Goal: Information Seeking & Learning: Learn about a topic

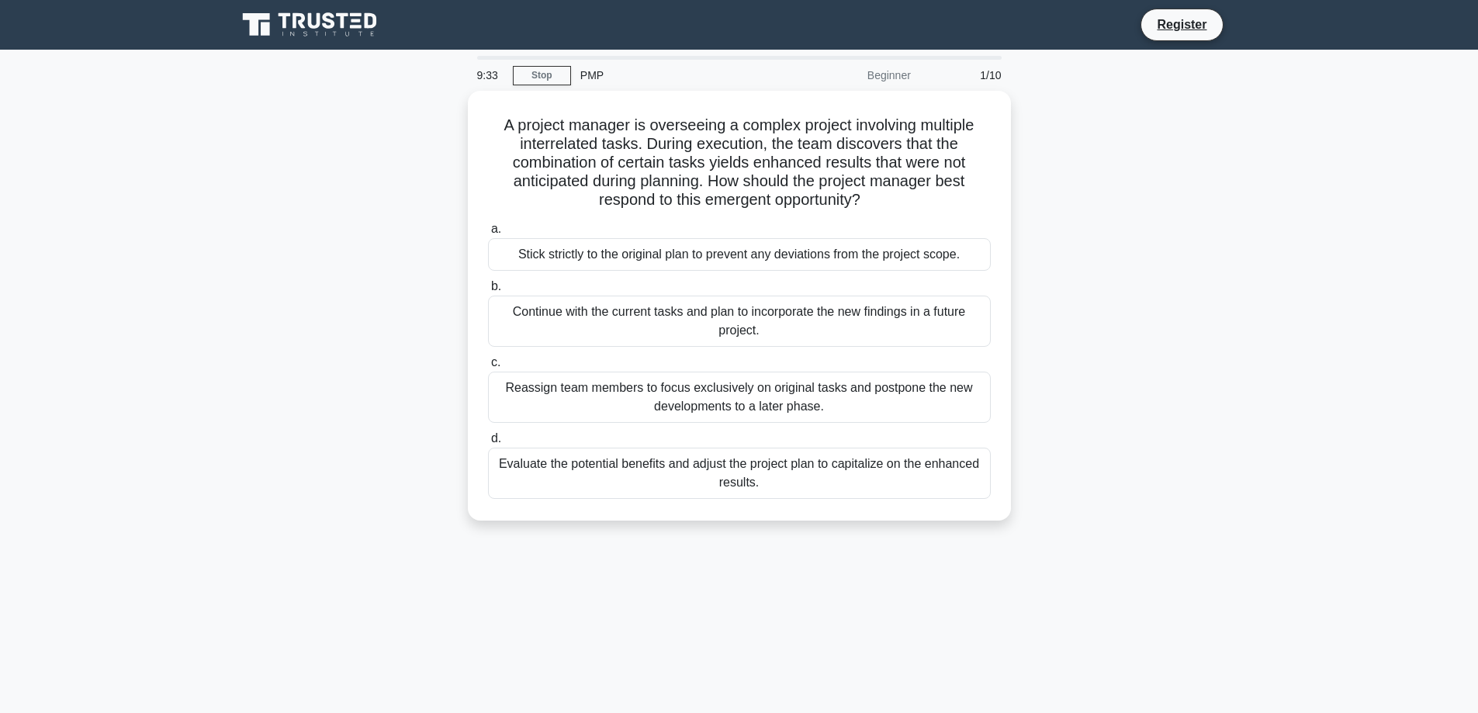
click at [749, 465] on div "Evaluate the potential benefits and adjust the project plan to capitalize on th…" at bounding box center [739, 473] width 503 height 51
click at [488, 444] on input "d. Evaluate the potential benefits and adjust the project plan to capitalize on…" at bounding box center [488, 439] width 0 height 10
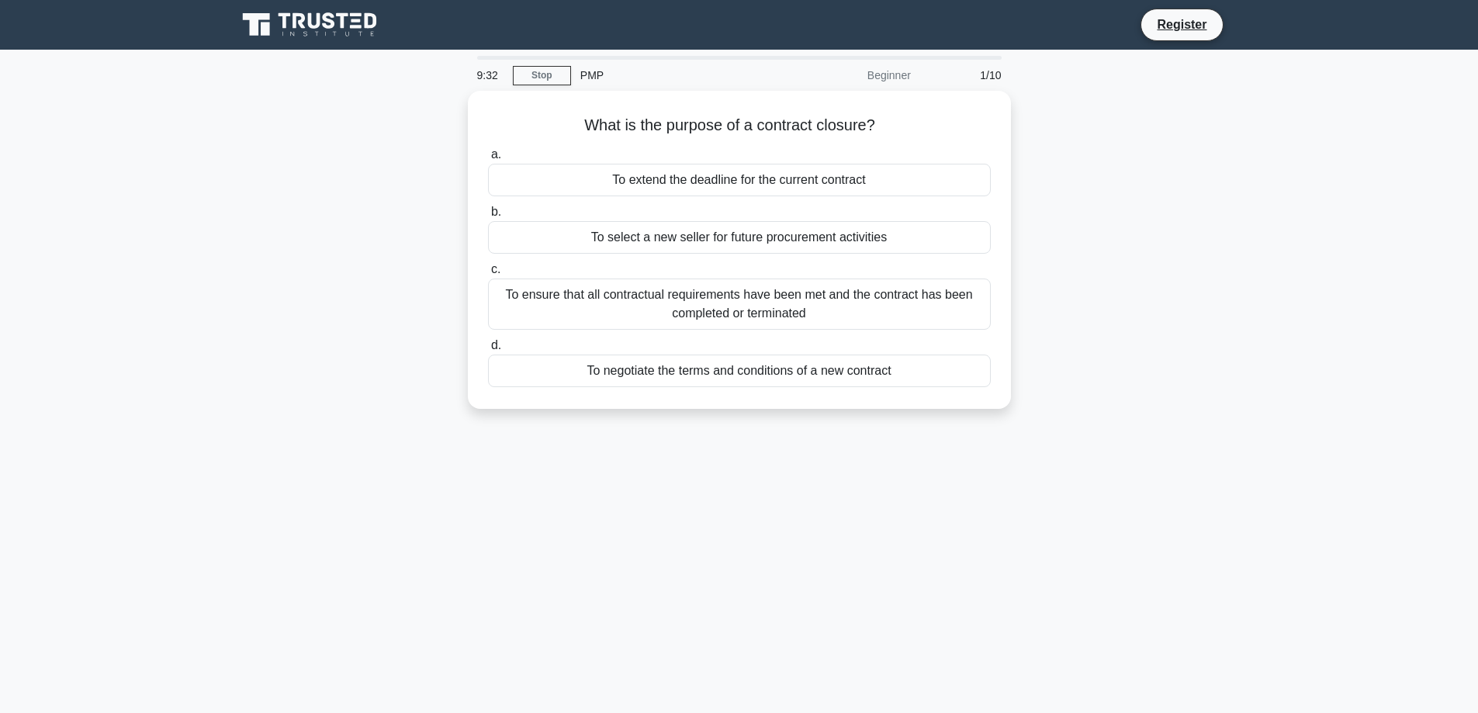
click at [230, 399] on div "What is the purpose of a contract closure? .spinner_0XTQ{transform-origin:cente…" at bounding box center [739, 259] width 1024 height 337
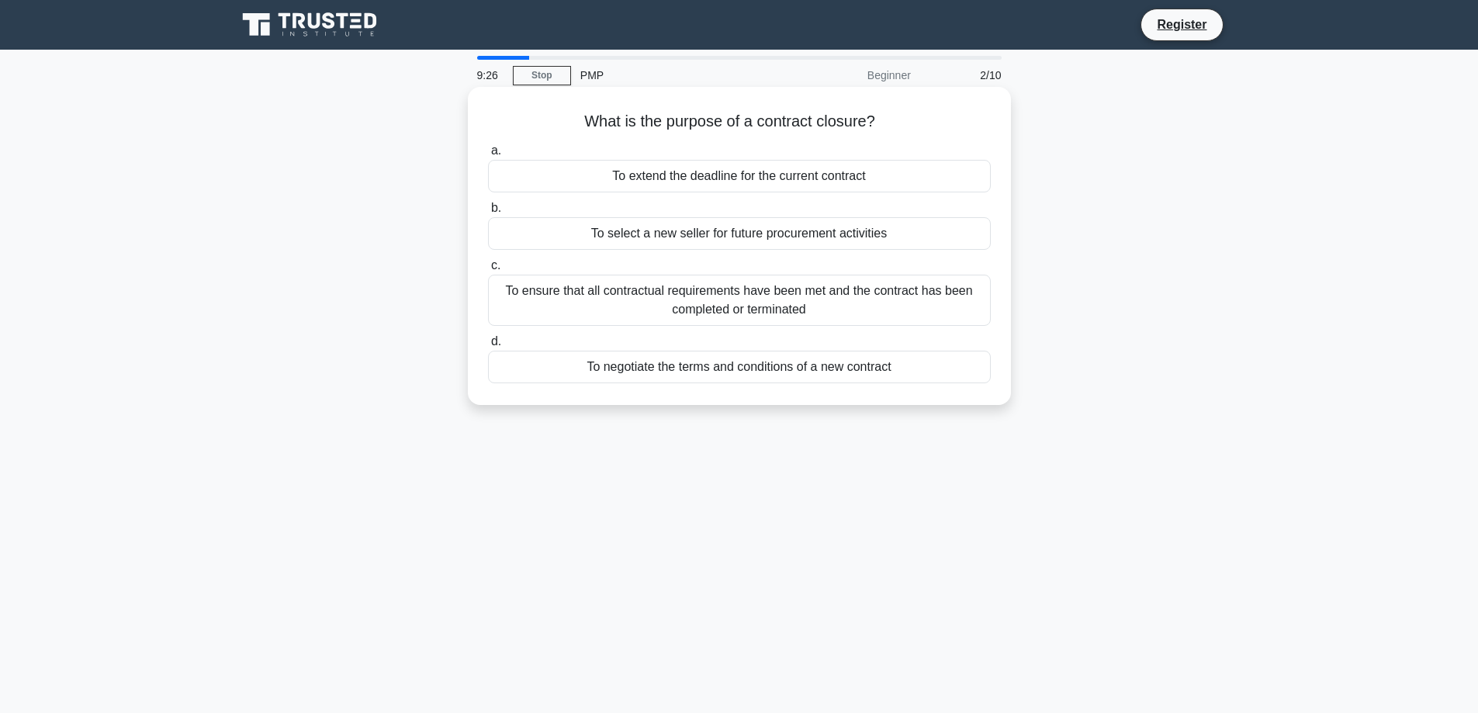
click at [809, 297] on div "To ensure that all contractual requirements have been met and the contract has …" at bounding box center [739, 300] width 503 height 51
click at [488, 271] on input "c. To ensure that all contractual requirements have been met and the contract h…" at bounding box center [488, 266] width 0 height 10
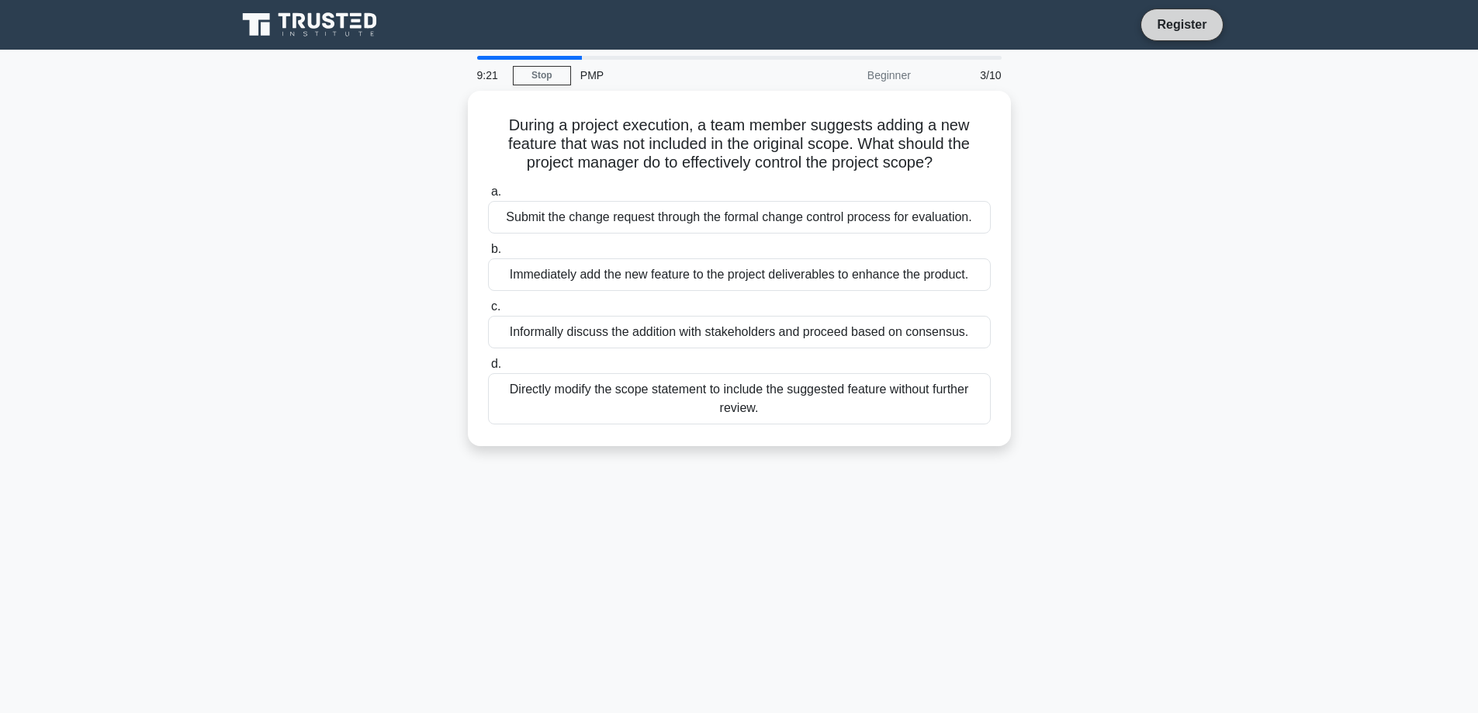
click at [1184, 33] on link "Register" at bounding box center [1181, 24] width 68 height 19
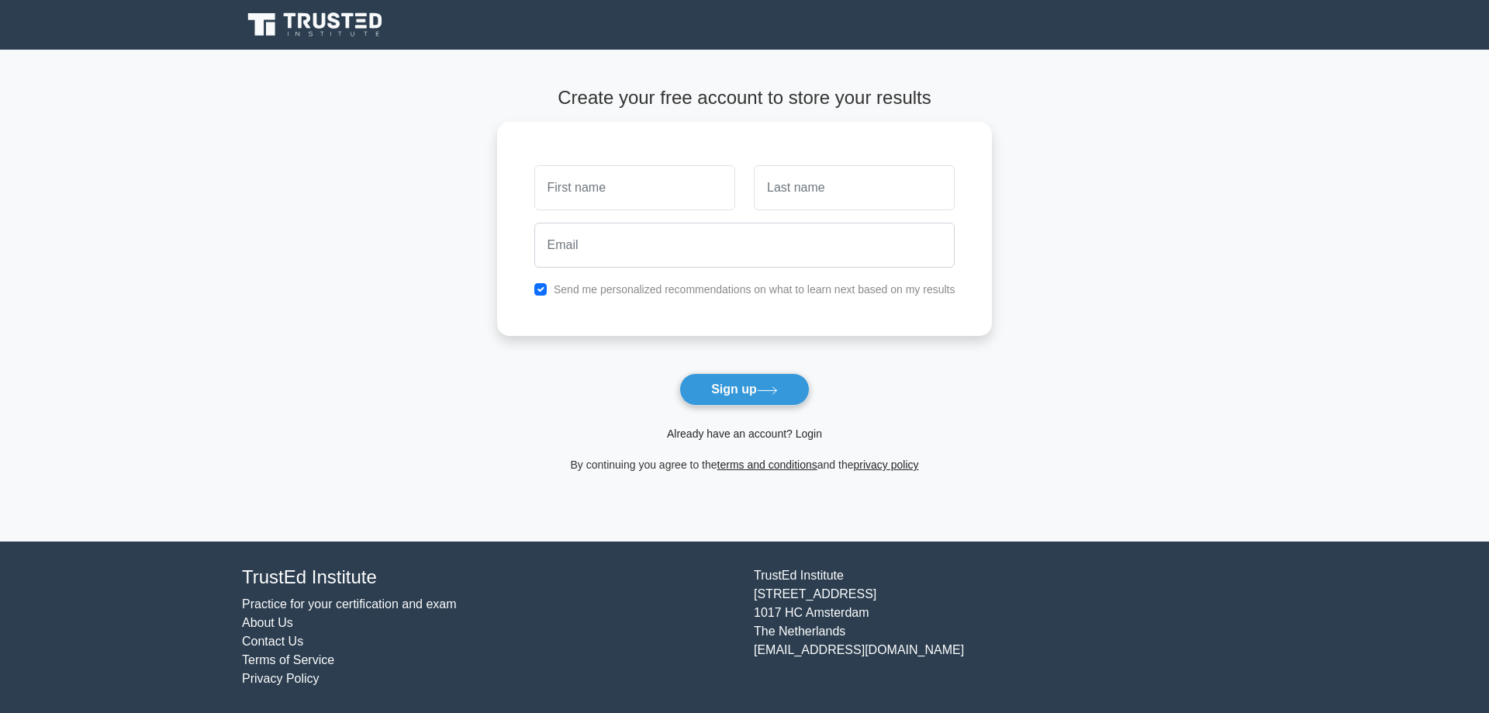
click at [742, 428] on link "Already have an account? Login" at bounding box center [744, 433] width 155 height 12
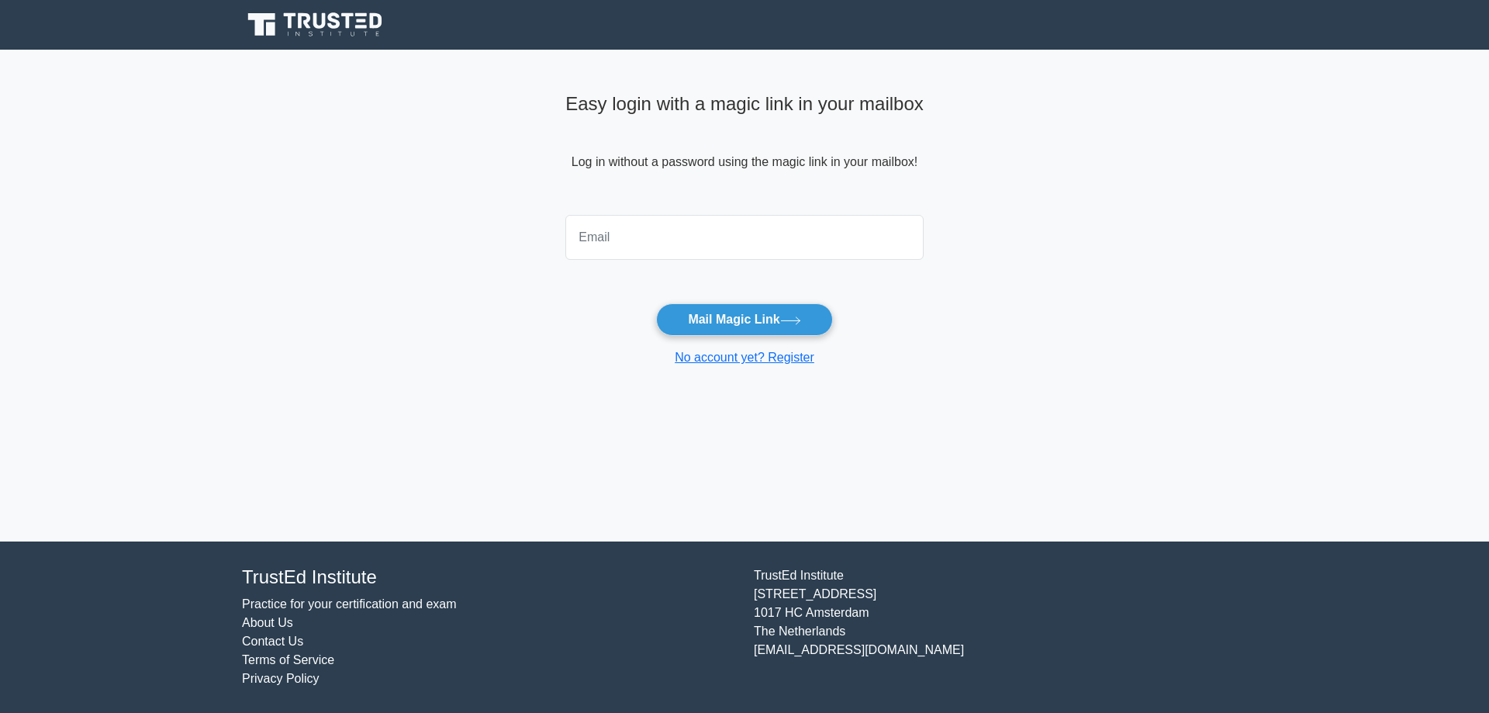
click at [616, 225] on input "email" at bounding box center [744, 237] width 358 height 45
type input "keeshanraaj92@gmail.com"
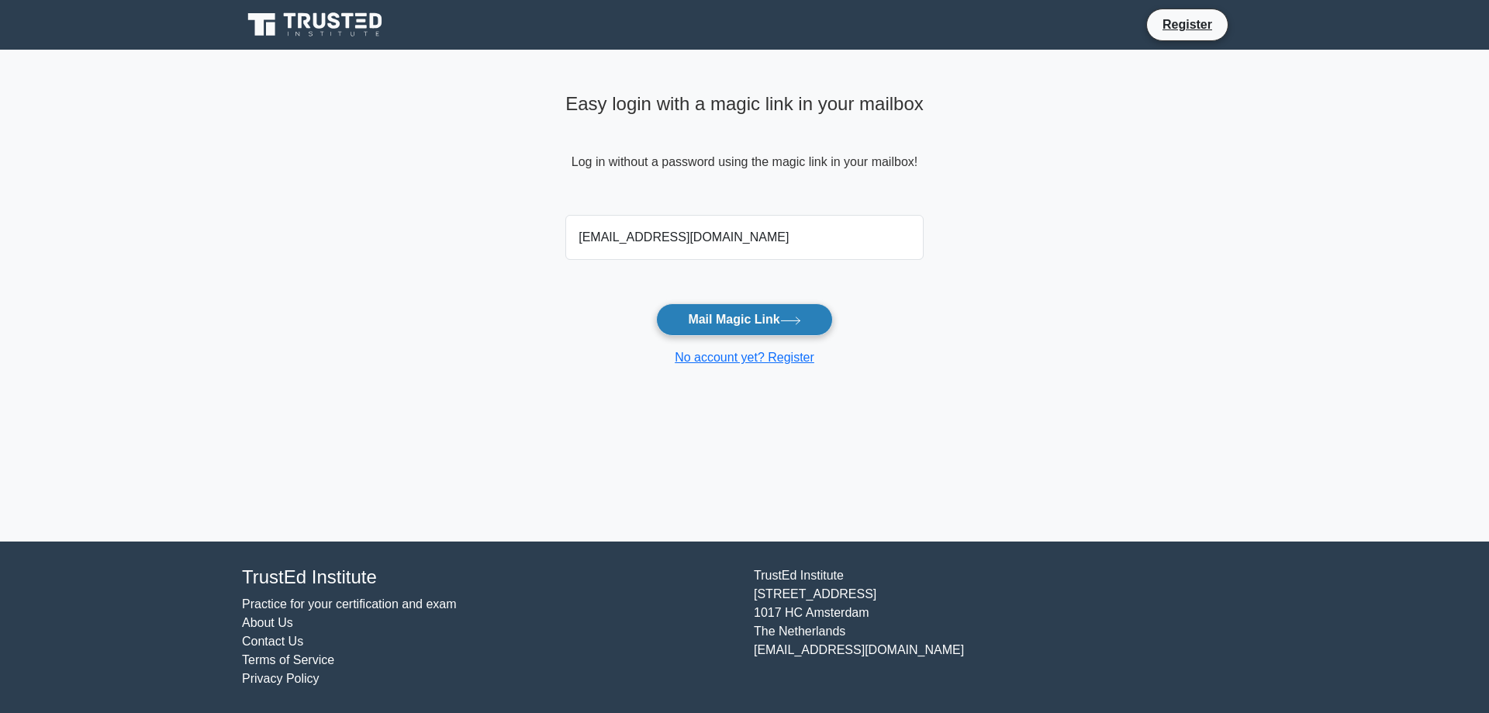
click at [745, 318] on button "Mail Magic Link" at bounding box center [744, 319] width 176 height 33
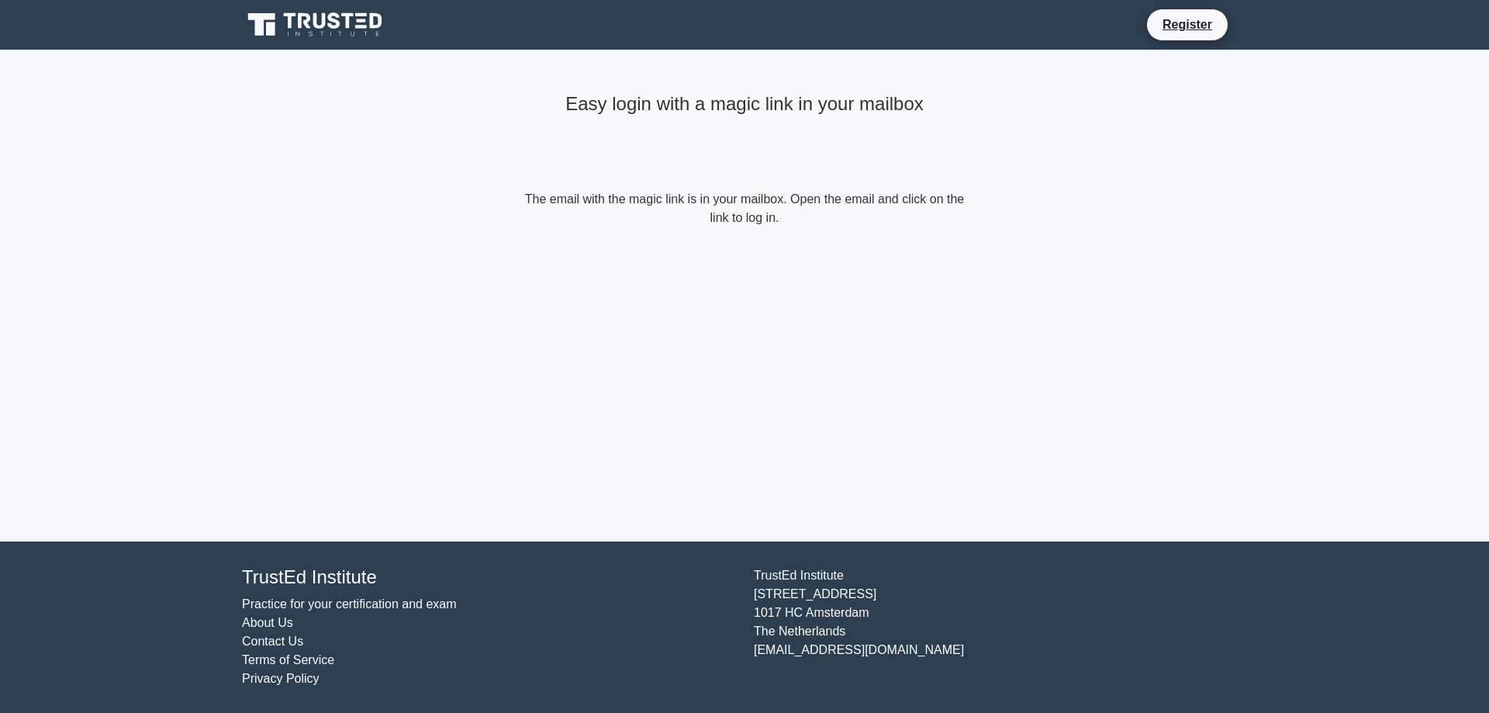
click at [1226, 165] on main "Easy login with a magic link in your mailbox The email with the magic link is i…" at bounding box center [744, 296] width 1489 height 492
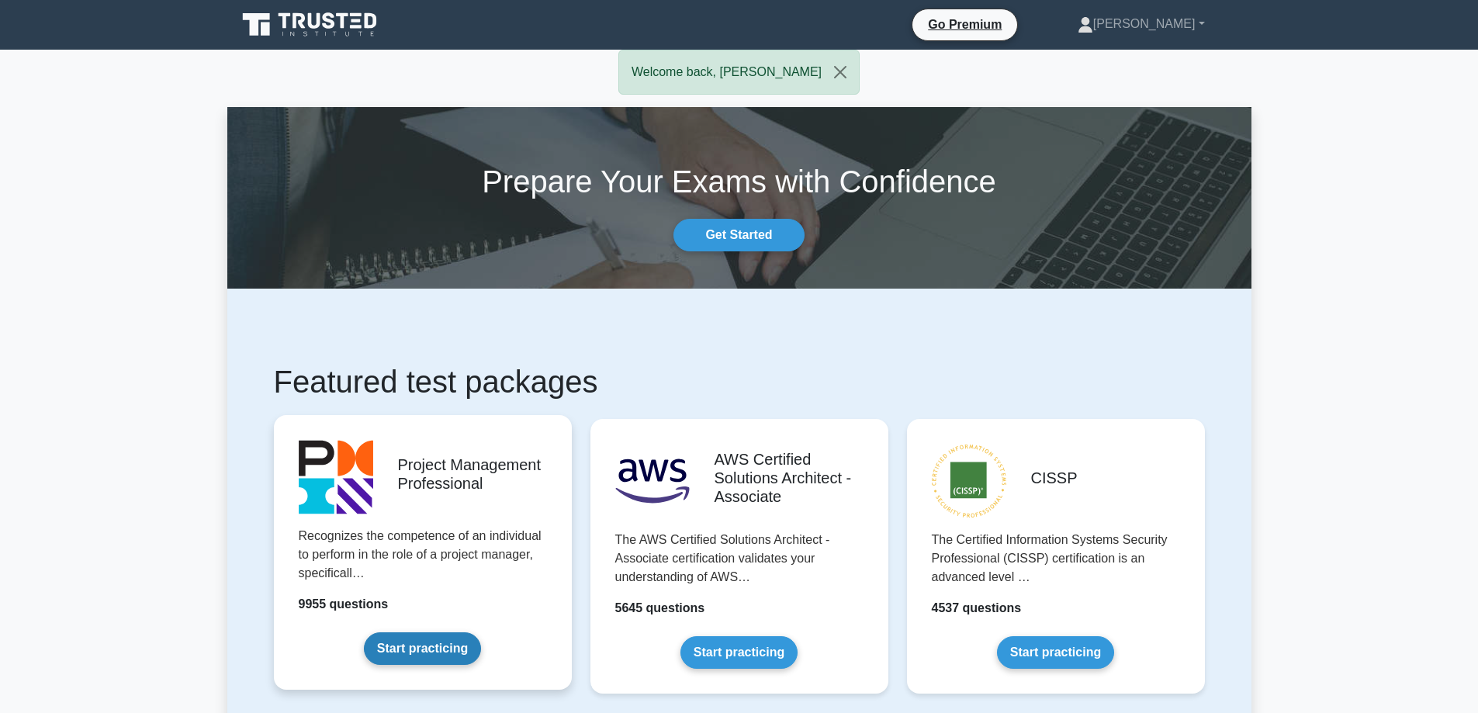
click at [448, 635] on link "Start practicing" at bounding box center [422, 648] width 117 height 33
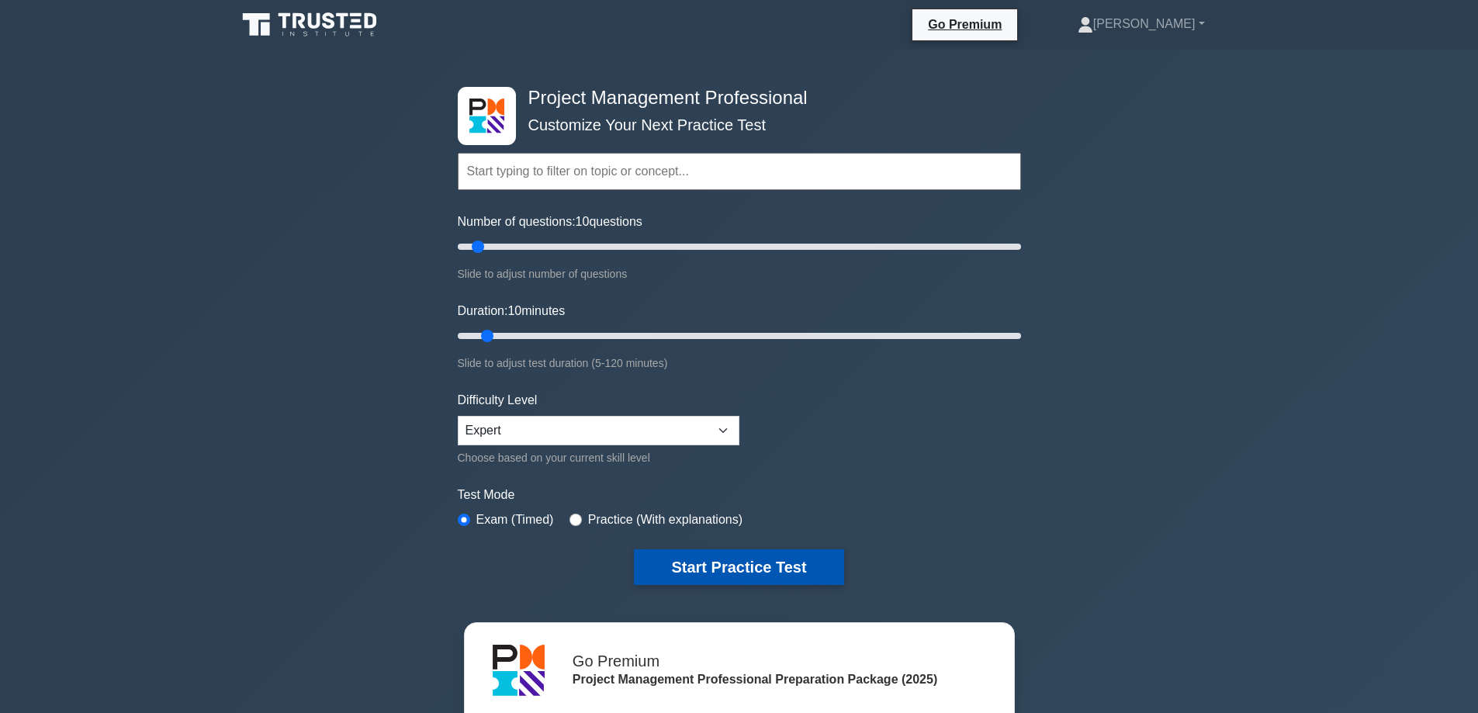
click at [731, 567] on button "Start Practice Test" at bounding box center [738, 567] width 209 height 36
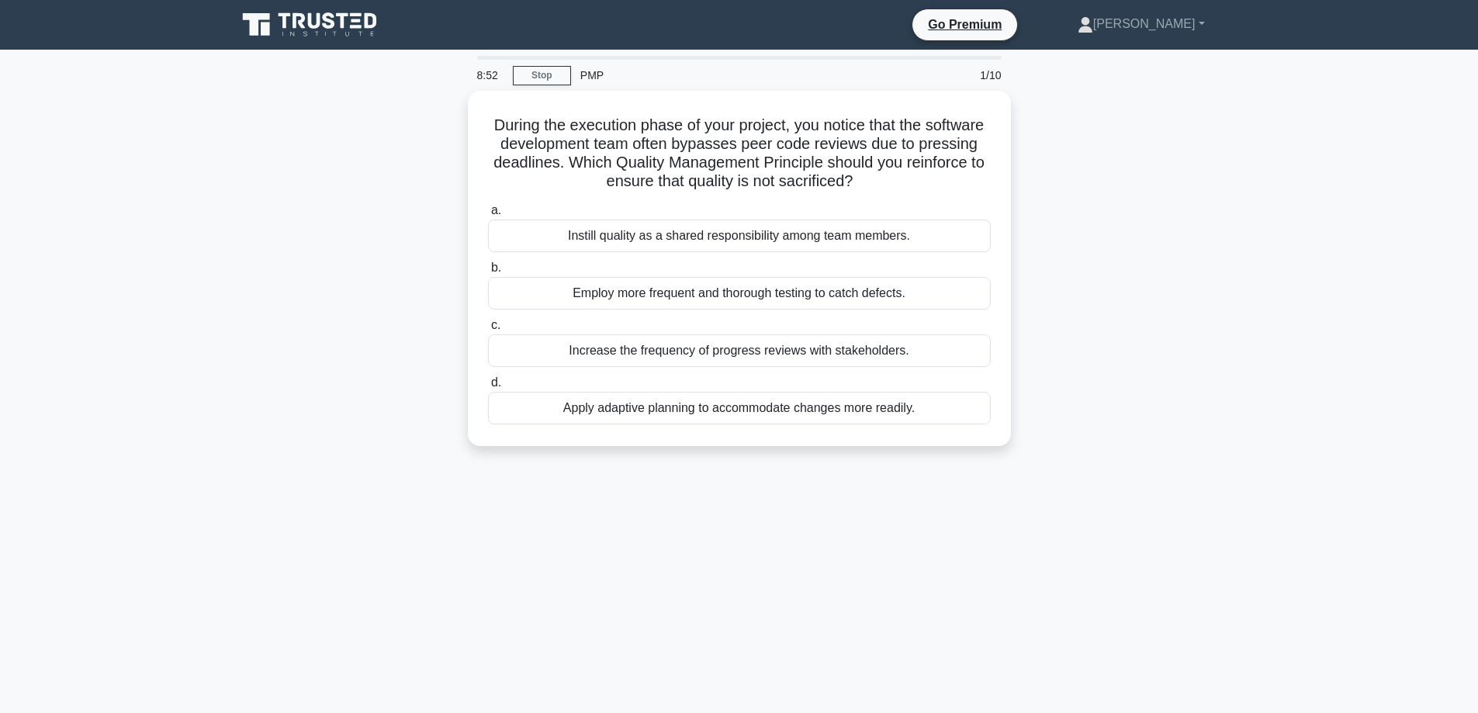
click at [620, 513] on div "8:52 Stop PMP 1/10 During the execution phase of your project, you notice that …" at bounding box center [739, 444] width 1024 height 776
click at [629, 488] on div "8:50 Stop PMP 1/10 During the execution phase of your project, you notice that …" at bounding box center [739, 444] width 1024 height 776
click at [746, 479] on div "8:18 Stop PMP 1/10 During the execution phase of your project, you notice that …" at bounding box center [739, 444] width 1024 height 776
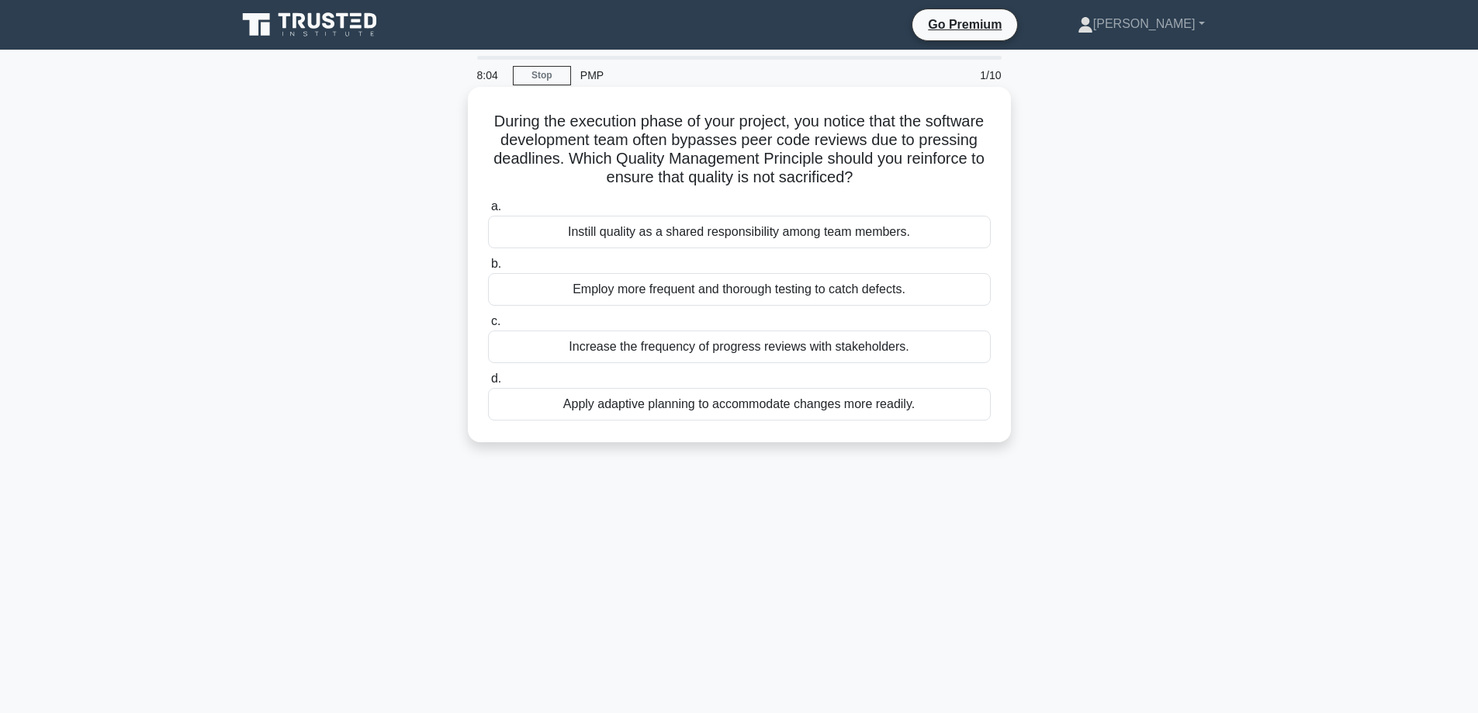
click at [745, 411] on div "Apply adaptive planning to accommodate changes more readily." at bounding box center [739, 404] width 503 height 33
click at [488, 384] on input "d. Apply adaptive planning to accommodate changes more readily." at bounding box center [488, 379] width 0 height 10
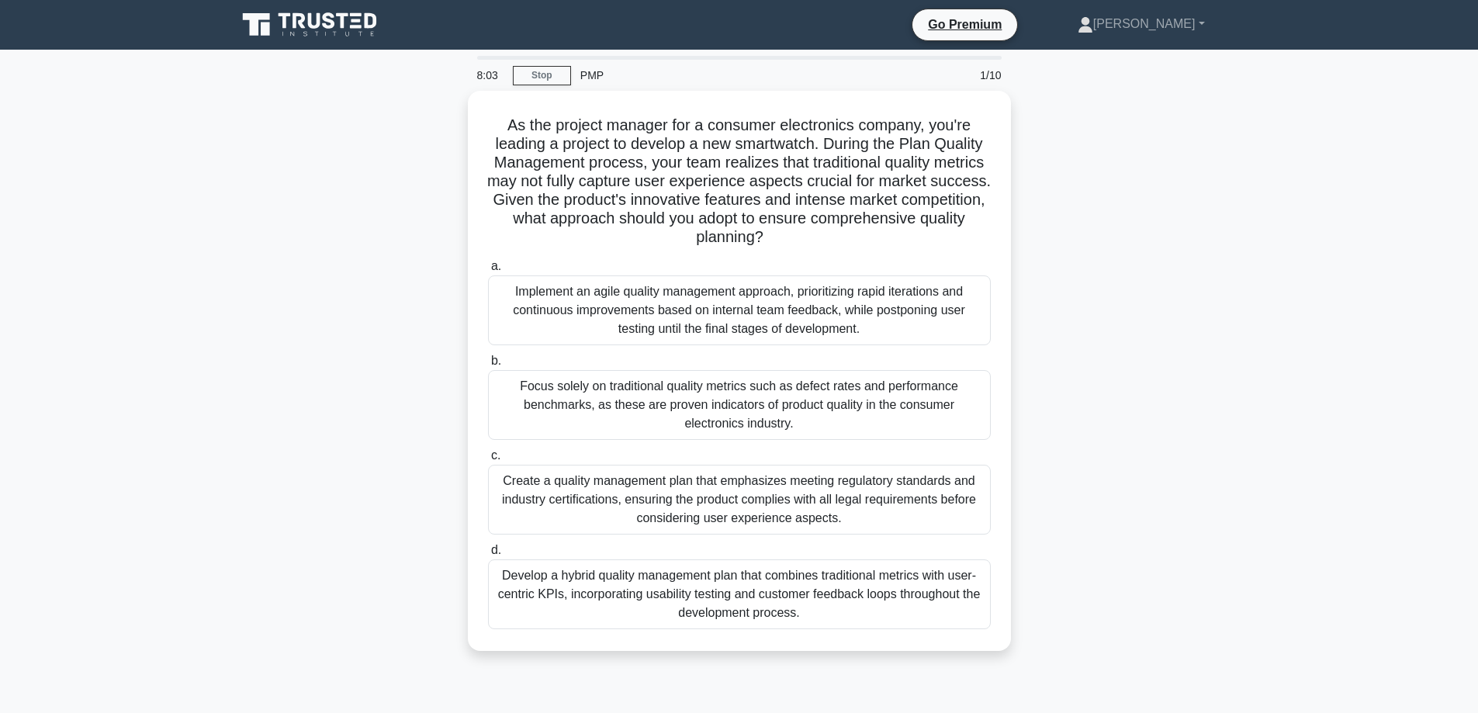
click at [1057, 378] on div "As the project manager for a consumer electronics company, you're leading a pro…" at bounding box center [739, 380] width 1024 height 579
click at [323, 199] on div "As the project manager for a consumer electronics company, you're leading a pro…" at bounding box center [739, 380] width 1024 height 579
click at [1124, 195] on div "As the project manager for a consumer electronics company, you're leading a pro…" at bounding box center [739, 380] width 1024 height 579
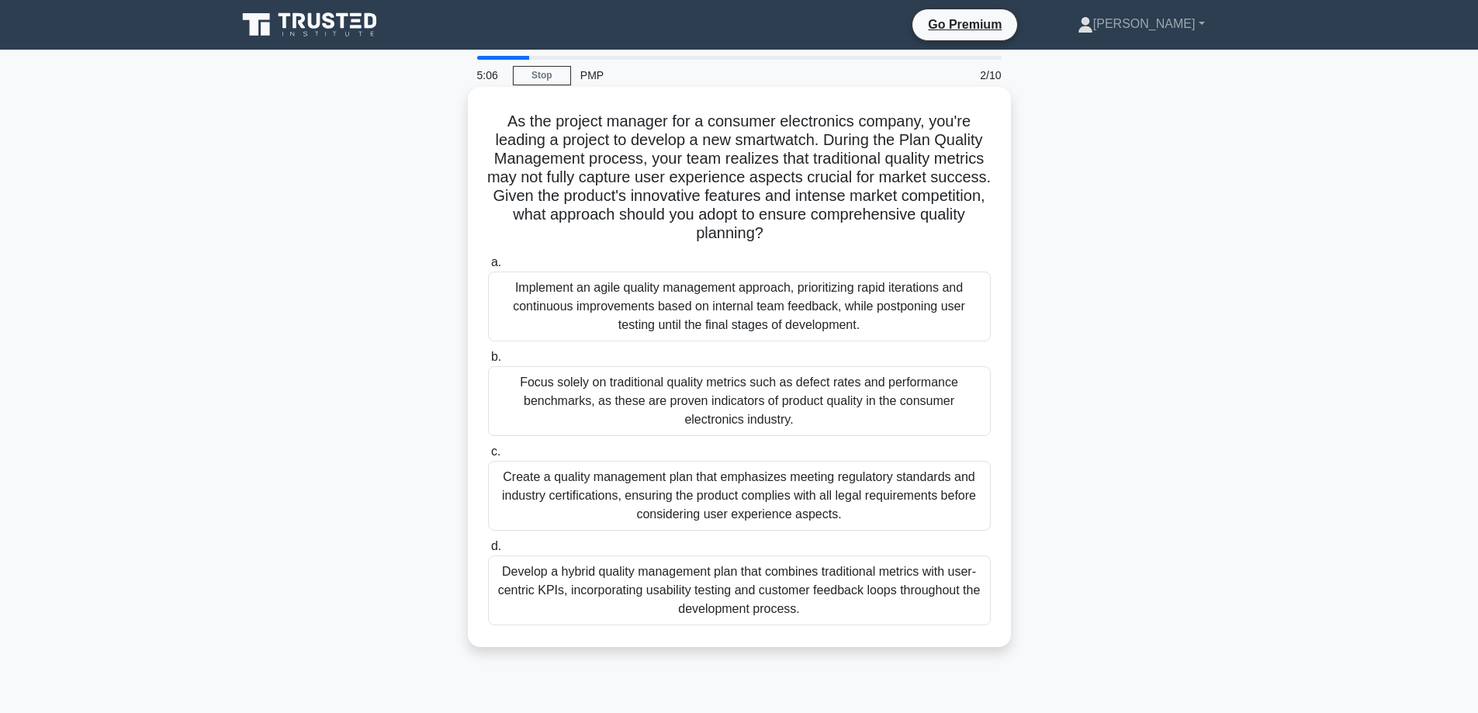
click at [707, 305] on div "Implement an agile quality management approach, prioritizing rapid iterations a…" at bounding box center [739, 306] width 503 height 70
click at [488, 268] on input "a. Implement an agile quality management approach, prioritizing rapid iteration…" at bounding box center [488, 263] width 0 height 10
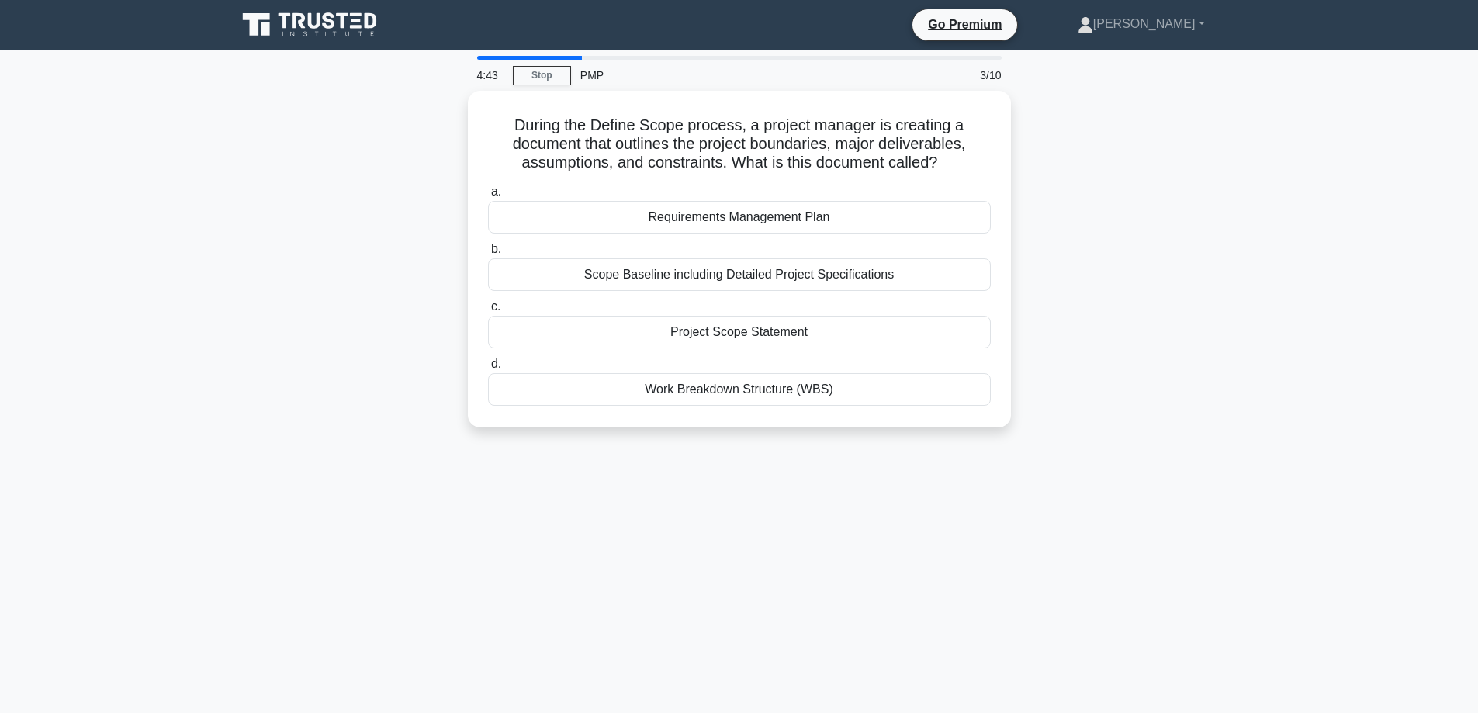
click at [697, 556] on div "4:43 Stop PMP 3/10 During the Define Scope process, a project manager is creati…" at bounding box center [739, 444] width 1024 height 776
click at [697, 556] on div "4:42 Stop PMP 3/10 During the Define Scope process, a project manager is creati…" at bounding box center [739, 444] width 1024 height 776
click at [879, 334] on div "Project Scope Statement" at bounding box center [739, 328] width 503 height 33
click at [488, 308] on input "c. Project Scope Statement" at bounding box center [488, 303] width 0 height 10
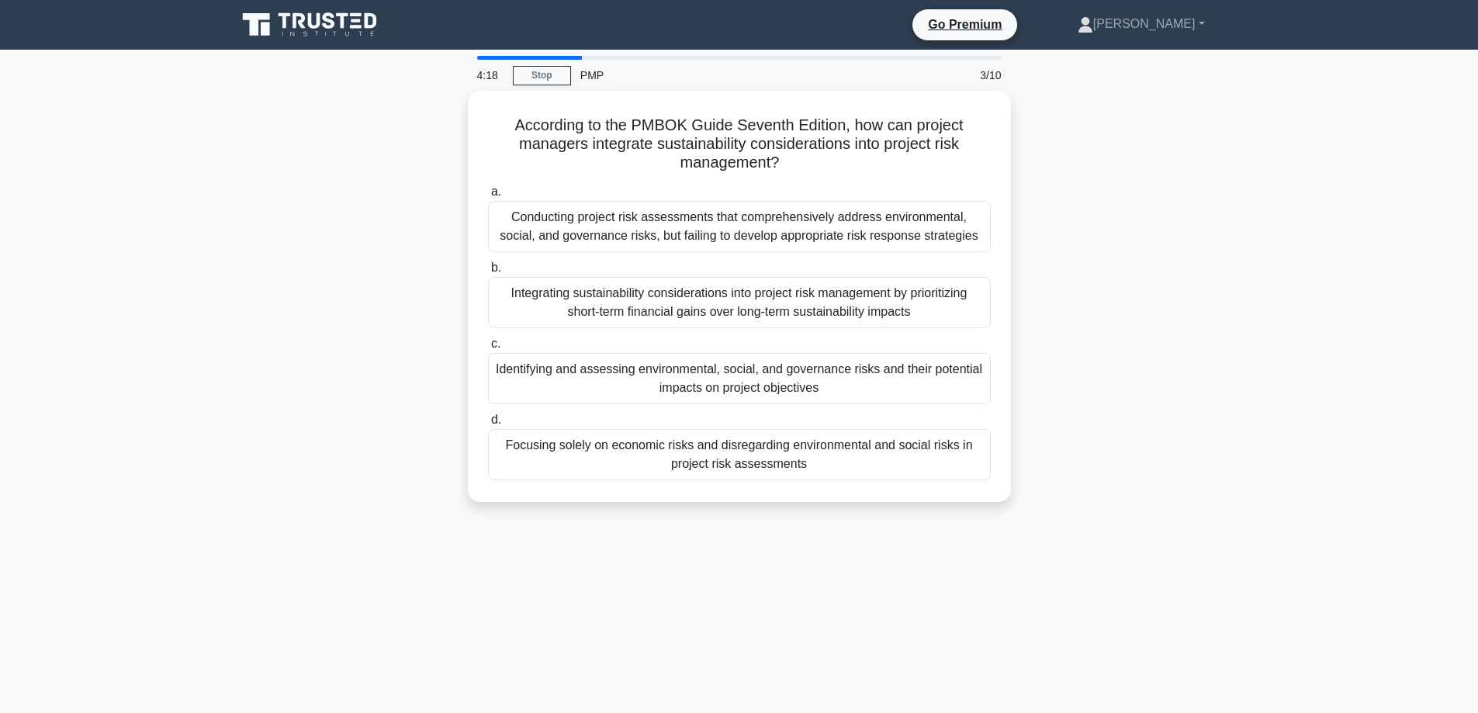
click at [309, 319] on div "According to the PMBOK Guide Seventh Edition, how can project managers integrat…" at bounding box center [739, 306] width 1024 height 430
click at [219, 343] on main "3:02 Stop PMP 4/10 According to the PMBOK Guide Seventh Edition, how can projec…" at bounding box center [739, 444] width 1478 height 788
click at [763, 648] on div "2:59 Stop PMP 4/10 According to the PMBOK Guide Seventh Edition, how can projec…" at bounding box center [739, 444] width 1024 height 776
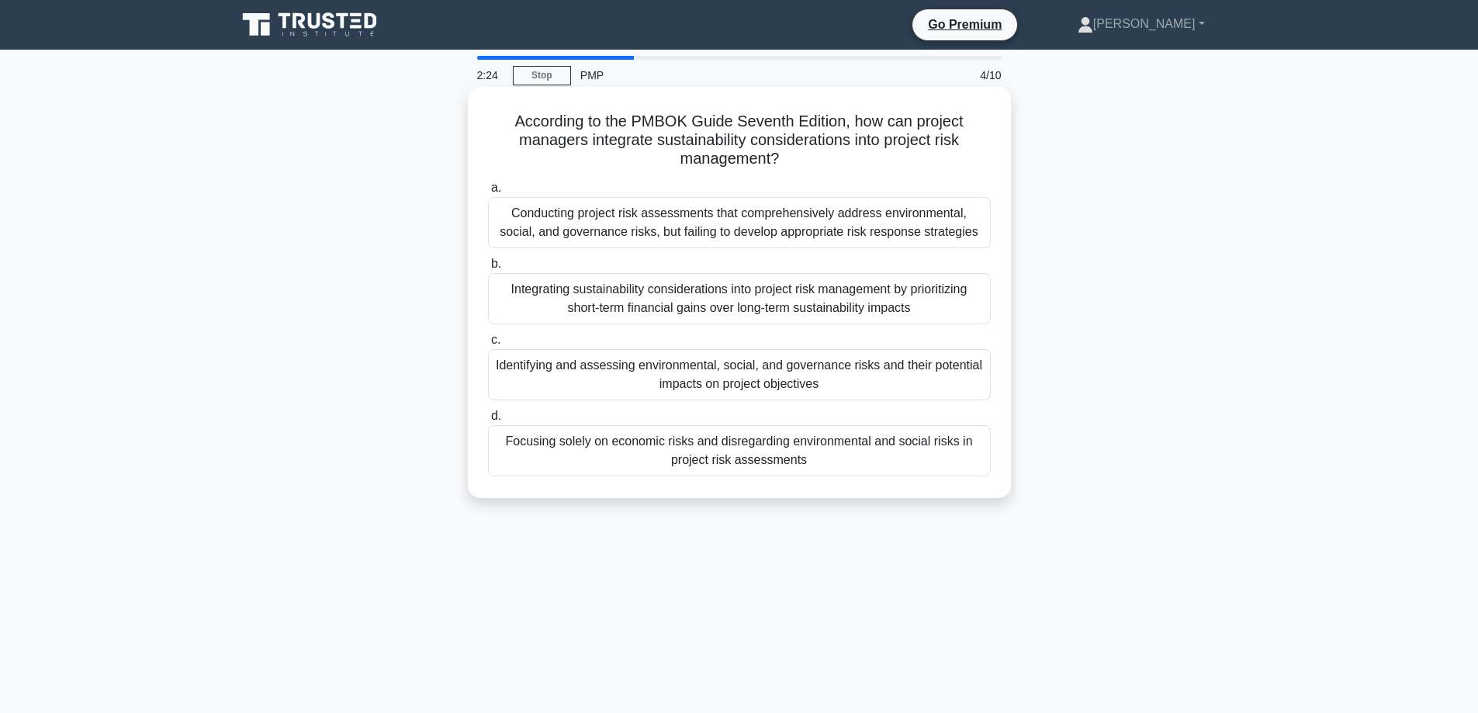
click at [634, 298] on div "Integrating sustainability considerations into project risk management by prior…" at bounding box center [739, 298] width 503 height 51
click at [488, 269] on input "b. Integrating sustainability considerations into project risk management by pr…" at bounding box center [488, 264] width 0 height 10
